Goal: Task Accomplishment & Management: Complete application form

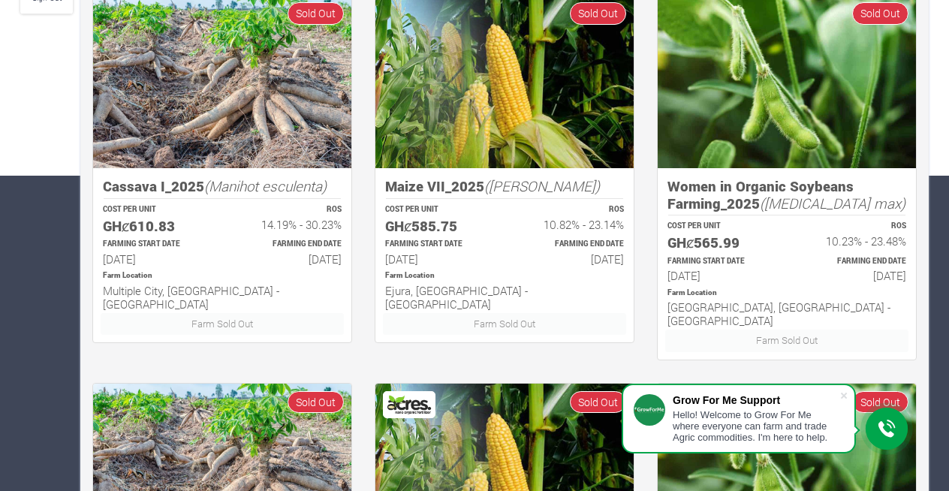
scroll to position [326, 0]
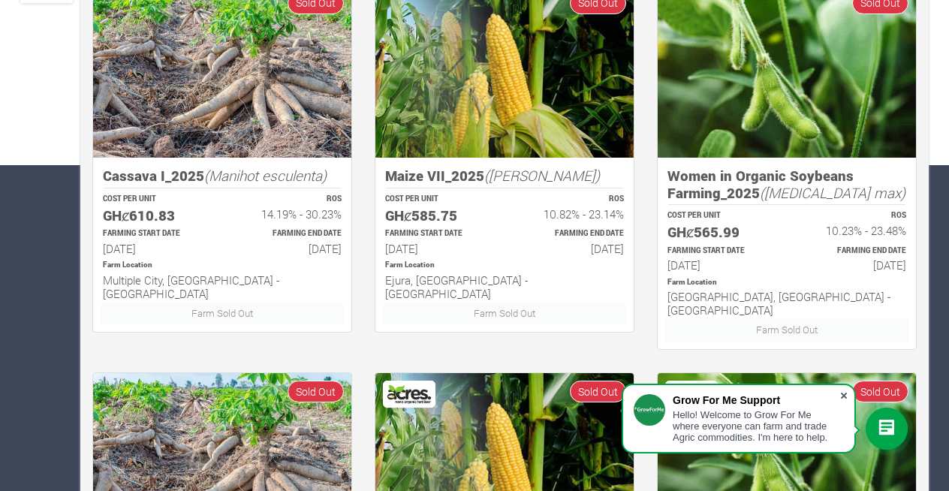
click at [842, 396] on span at bounding box center [844, 395] width 15 height 15
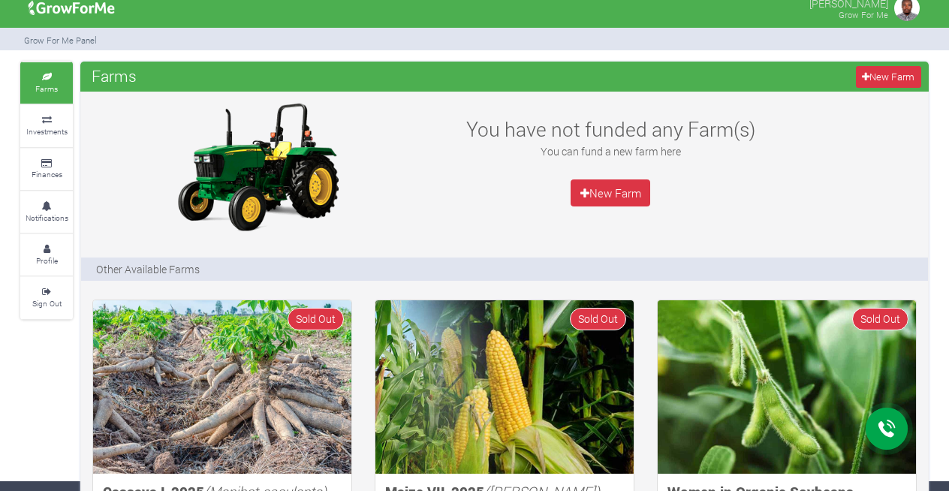
scroll to position [0, 0]
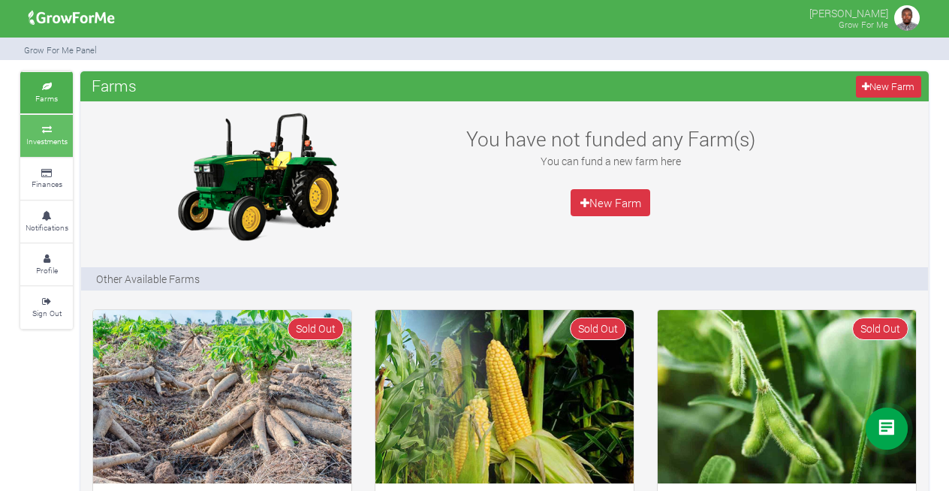
click at [51, 138] on small "Investments" at bounding box center [46, 141] width 41 height 11
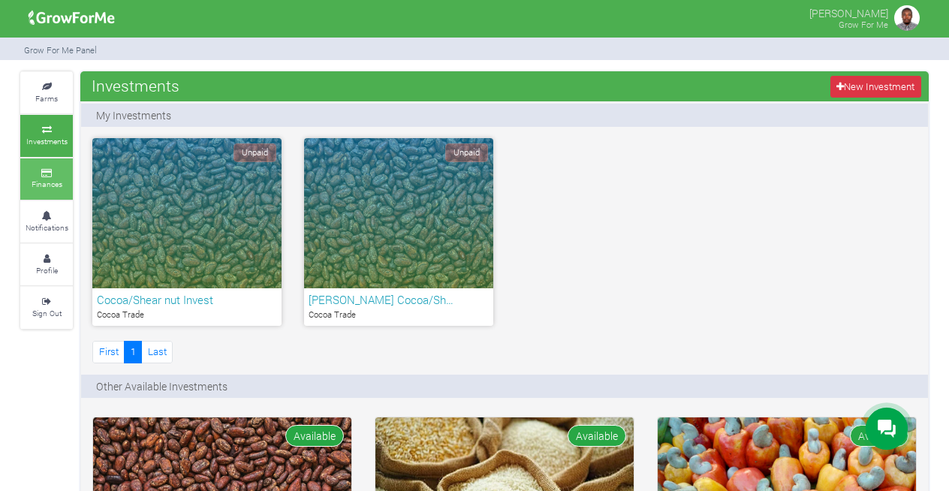
click at [50, 175] on icon at bounding box center [46, 174] width 45 height 8
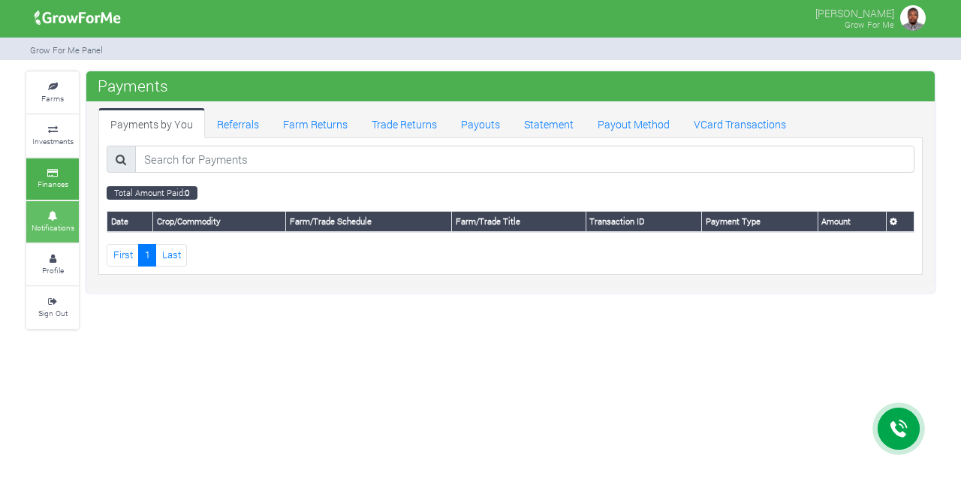
click at [46, 219] on link "Notifications" at bounding box center [52, 221] width 53 height 41
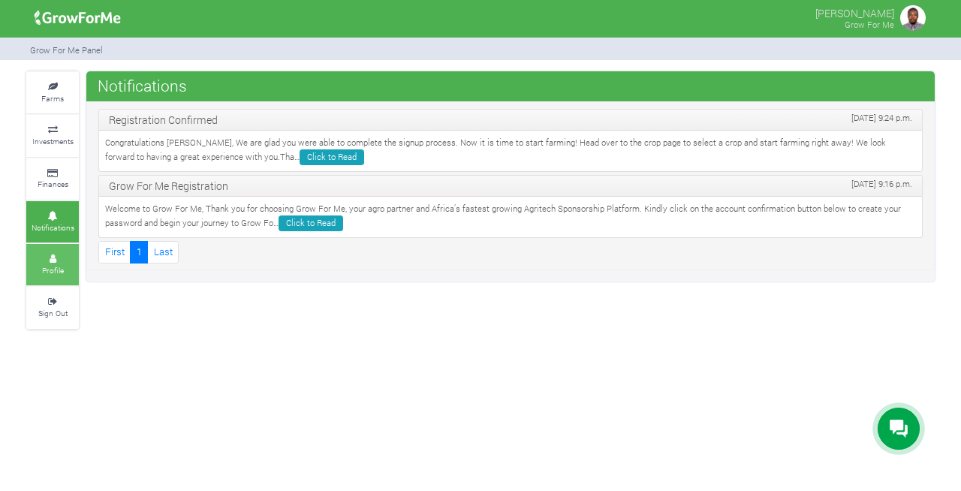
click at [52, 258] on icon at bounding box center [52, 259] width 45 height 8
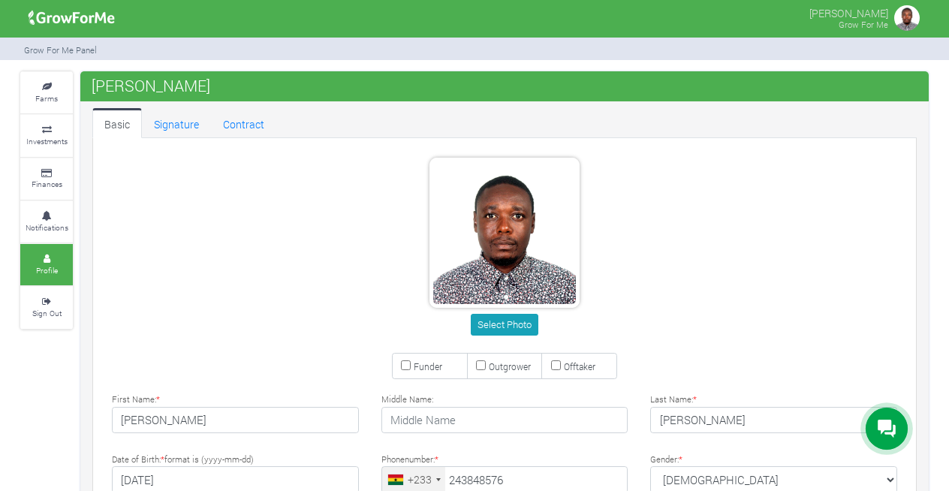
type input "24 384 8576"
click at [45, 222] on small "Notifications" at bounding box center [47, 227] width 43 height 11
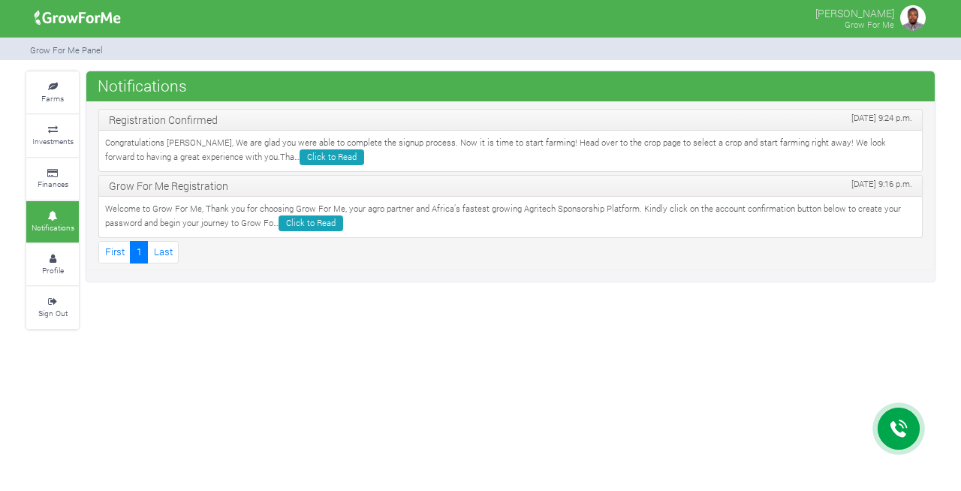
click at [53, 179] on small "Finances" at bounding box center [53, 184] width 31 height 11
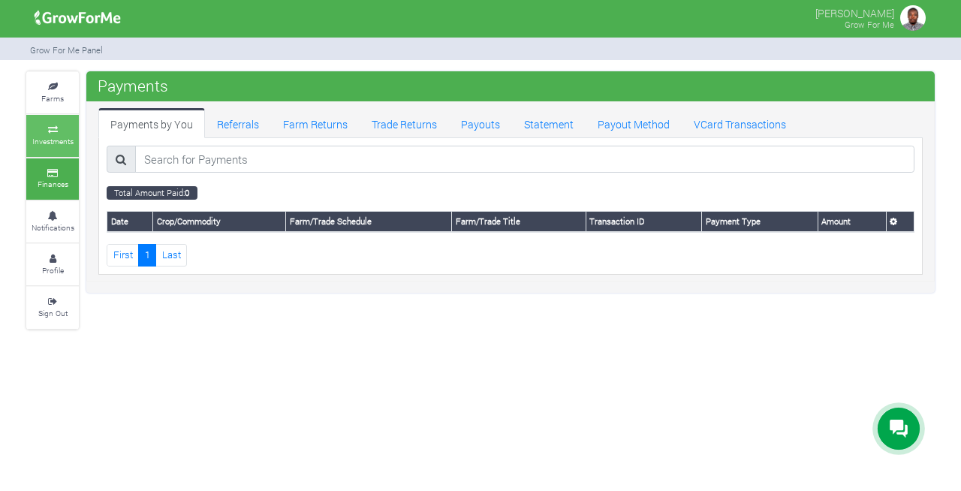
click at [56, 137] on small "Investments" at bounding box center [52, 141] width 41 height 11
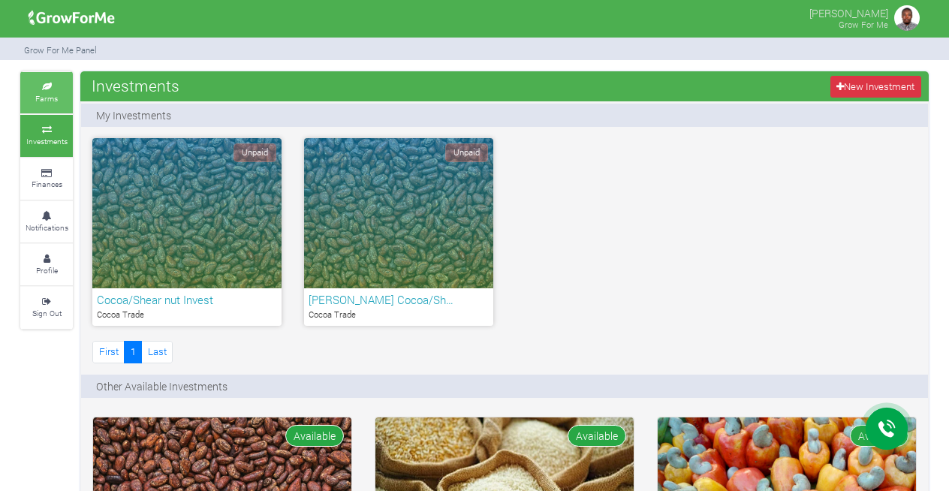
click at [65, 95] on link "Farms" at bounding box center [46, 92] width 53 height 41
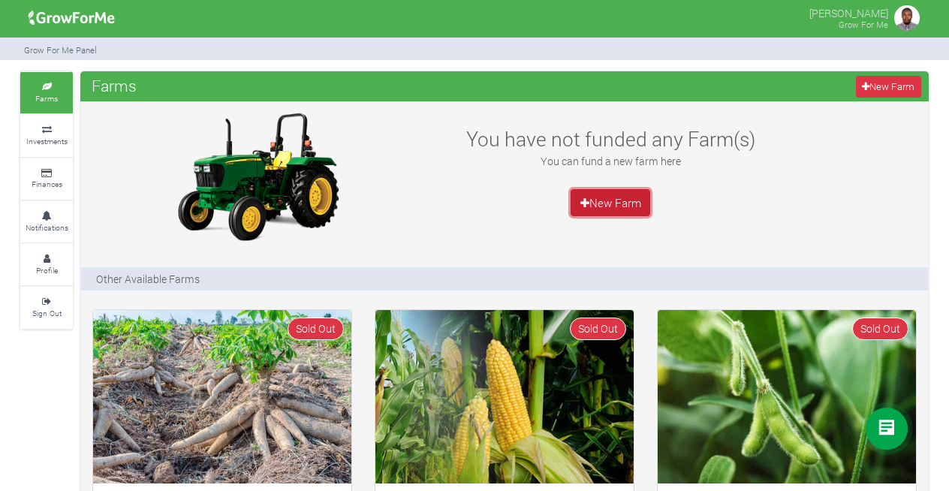
click at [624, 202] on link "New Farm" at bounding box center [611, 202] width 80 height 27
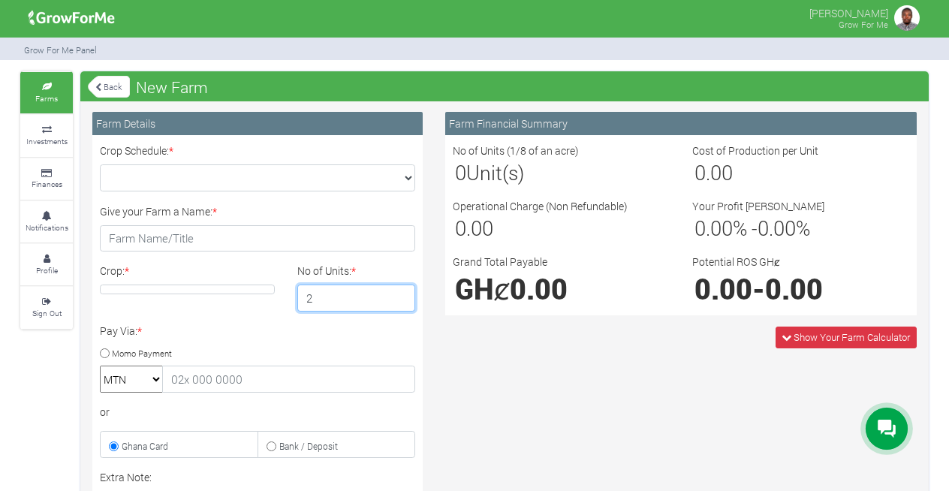
click at [400, 291] on input "2" at bounding box center [356, 298] width 119 height 27
click at [400, 291] on input "3" at bounding box center [356, 298] width 119 height 27
click at [400, 291] on input "4" at bounding box center [356, 298] width 119 height 27
click at [400, 291] on input "5" at bounding box center [356, 298] width 119 height 27
click at [400, 291] on input "6" at bounding box center [356, 298] width 119 height 27
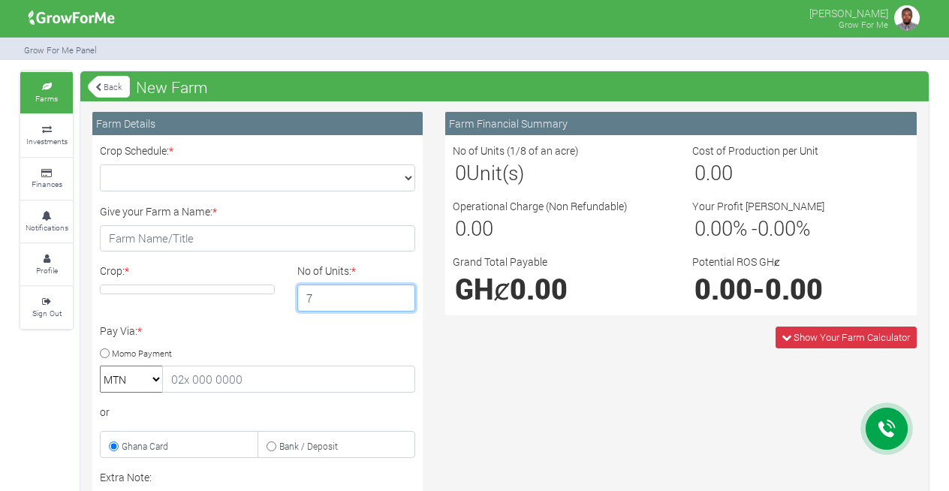
click at [400, 291] on input "7" at bounding box center [356, 298] width 119 height 27
type input "8"
click at [400, 291] on input "8" at bounding box center [356, 298] width 119 height 27
click at [229, 287] on h4 at bounding box center [187, 290] width 175 height 10
click at [198, 282] on div "Crop: *" at bounding box center [188, 287] width 198 height 49
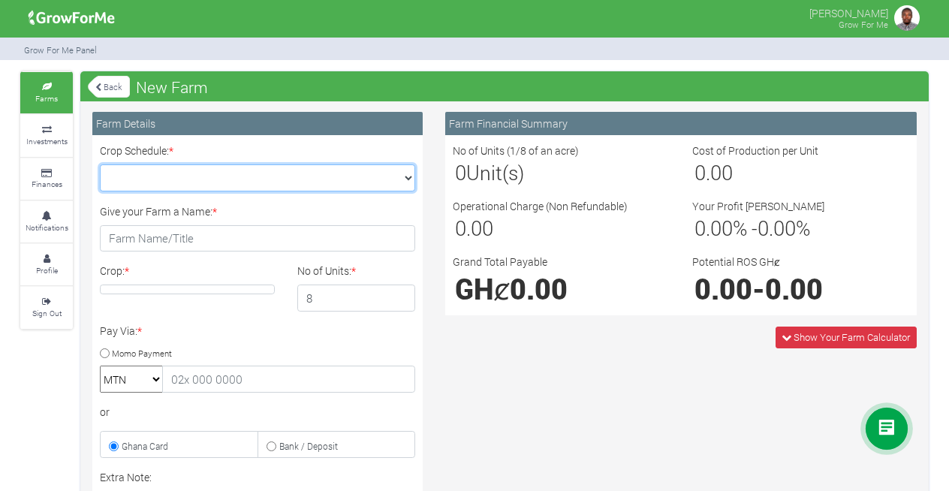
click at [233, 173] on select "Crop Schedule: *" at bounding box center [257, 177] width 315 height 27
click at [100, 164] on select "Crop Schedule: *" at bounding box center [257, 177] width 315 height 27
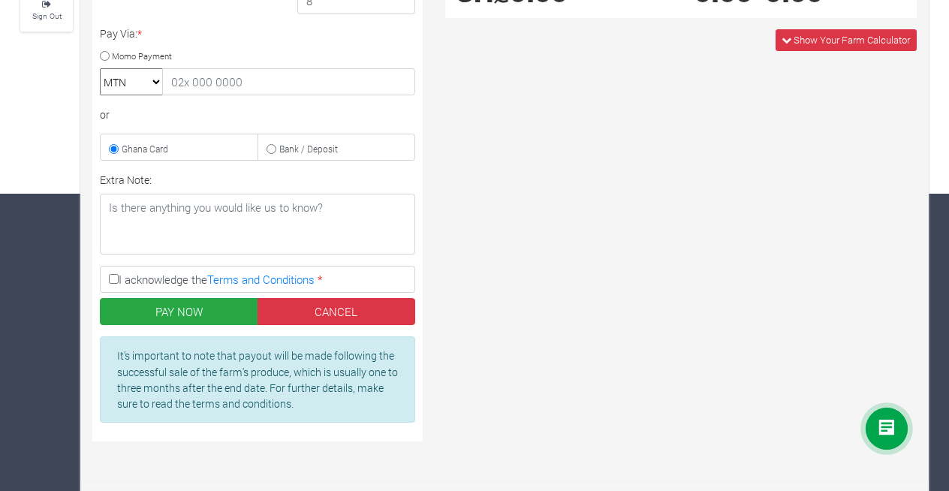
scroll to position [300, 0]
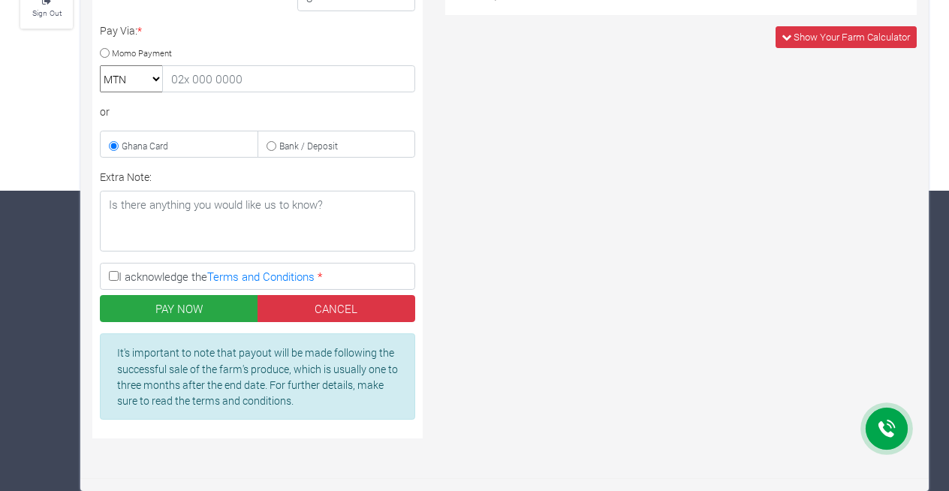
click at [112, 273] on input "I acknowledge the Terms and Conditions *" at bounding box center [114, 276] width 10 height 10
checkbox input "true"
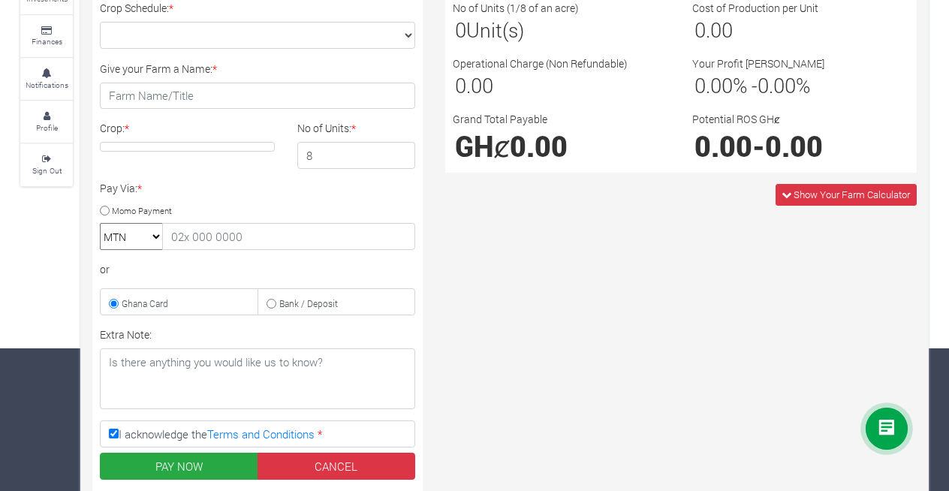
scroll to position [0, 0]
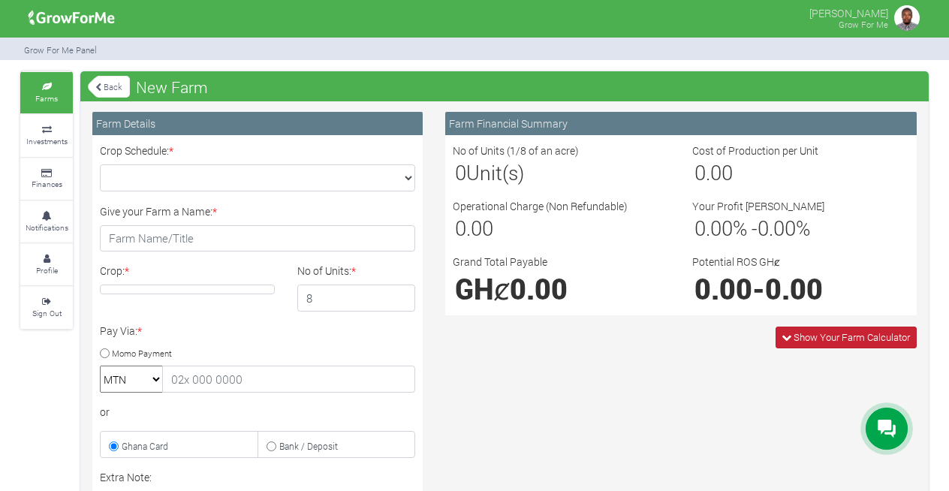
click at [782, 337] on icon at bounding box center [787, 338] width 10 height 10
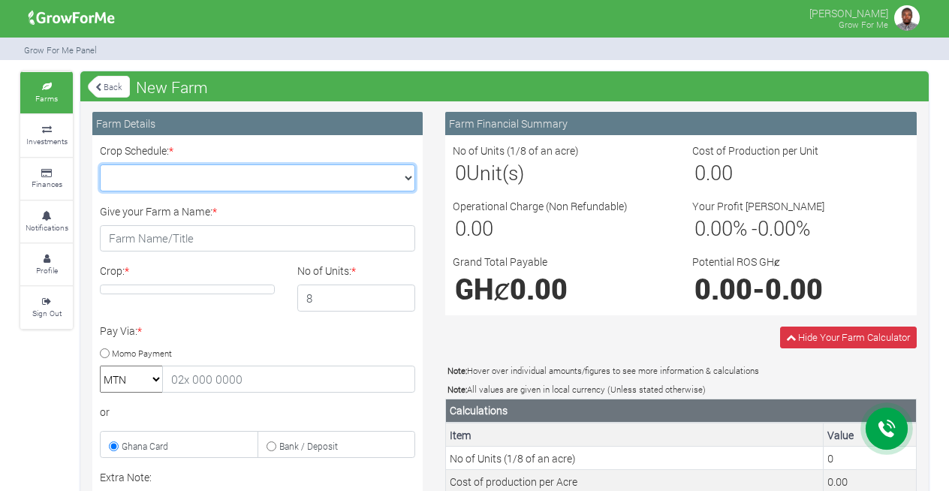
click at [243, 175] on select "Crop Schedule: *" at bounding box center [257, 177] width 315 height 27
click at [408, 176] on select "Crop Schedule: *" at bounding box center [257, 177] width 315 height 27
click at [100, 164] on select "Crop Schedule: *" at bounding box center [257, 177] width 315 height 27
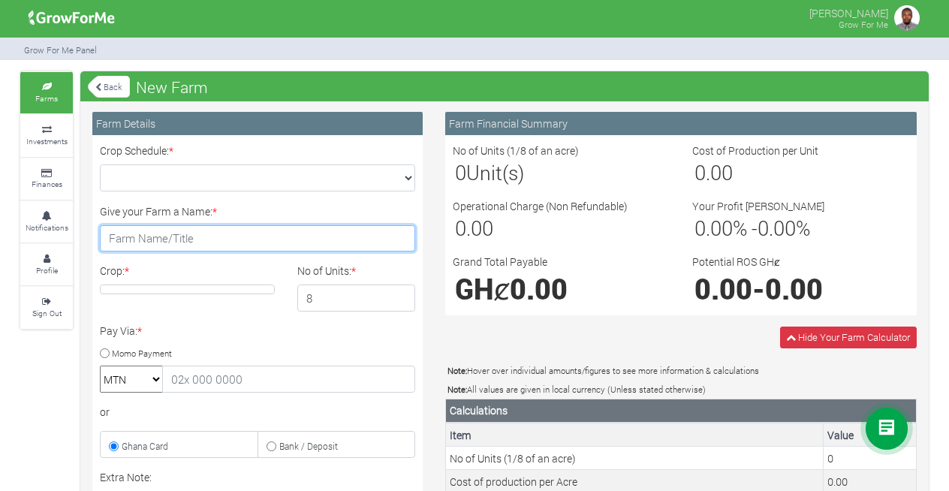
click at [249, 242] on input "Give your Farm a Name: *" at bounding box center [257, 238] width 315 height 27
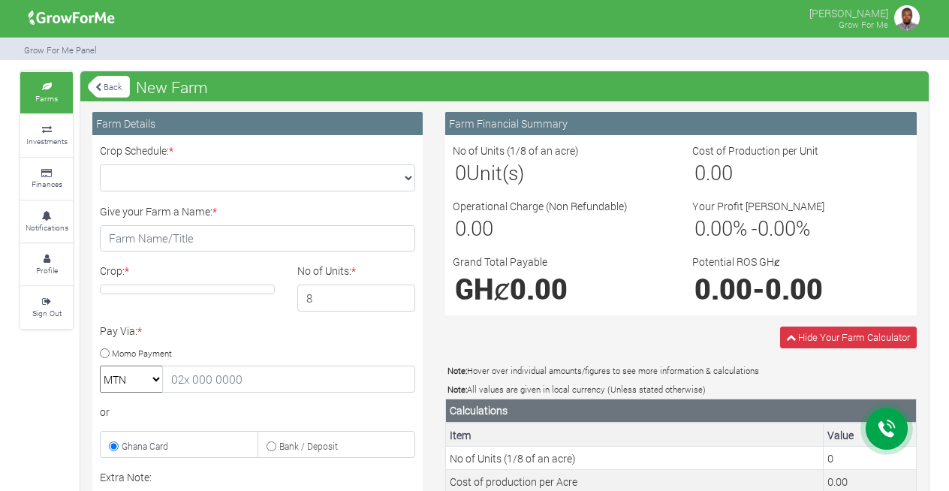
click at [107, 84] on link "Back" at bounding box center [109, 86] width 42 height 25
